Goal: Find specific page/section: Find specific page/section

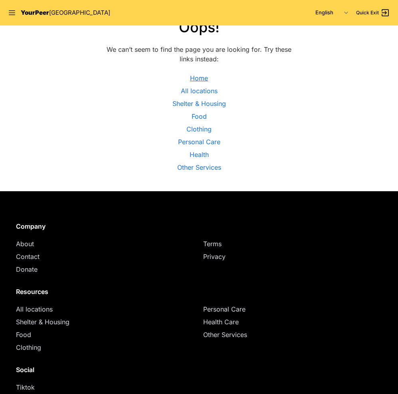
click at [197, 77] on link "Home" at bounding box center [199, 78] width 18 height 10
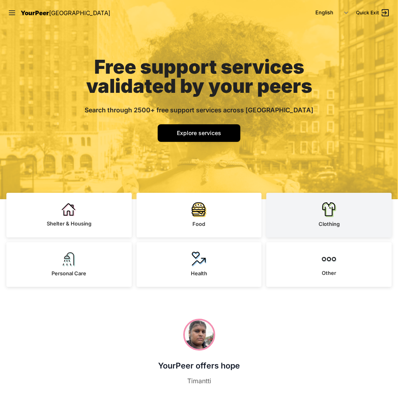
click at [329, 217] on img at bounding box center [328, 209] width 15 height 15
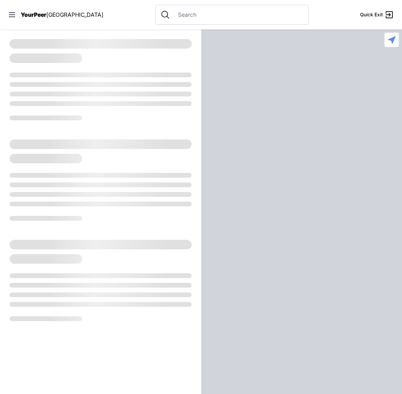
select select "recentlyUpdated"
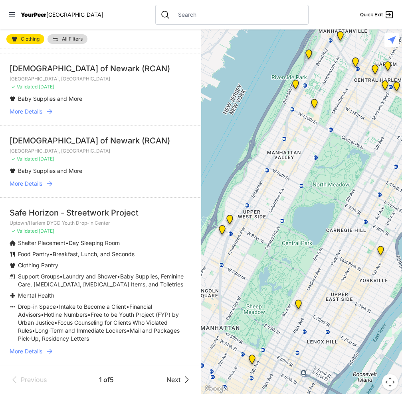
scroll to position [1936, 0]
click at [34, 351] on span "More Details" at bounding box center [26, 352] width 33 height 8
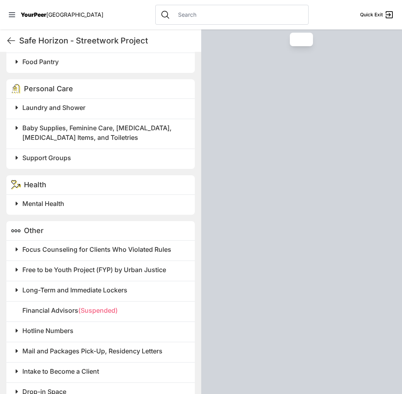
scroll to position [503, 0]
